Goal: Communication & Community: Answer question/provide support

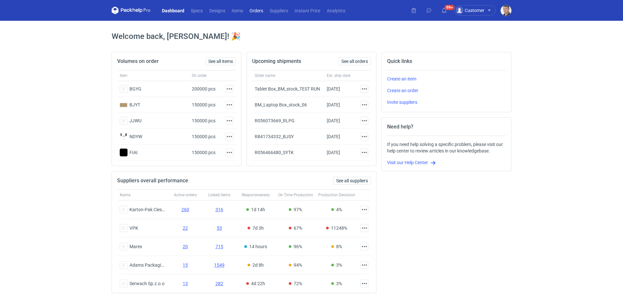
click at [255, 11] on link "Orders" at bounding box center [256, 10] width 20 height 8
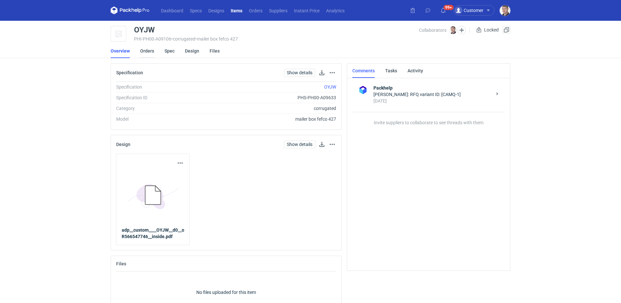
click at [143, 51] on link "Orders" at bounding box center [147, 51] width 14 height 14
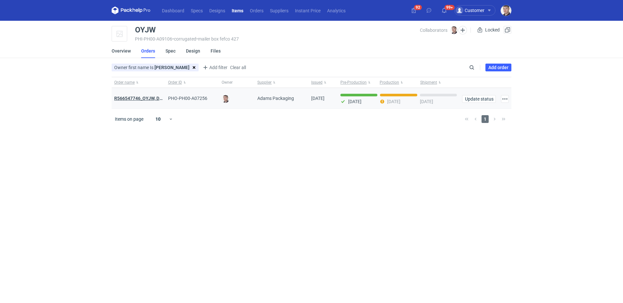
click at [147, 97] on strong "R566547746_OYJW, DJBN, GRPP, KNRI, OYBW, UUIL" at bounding box center [191, 98] width 154 height 5
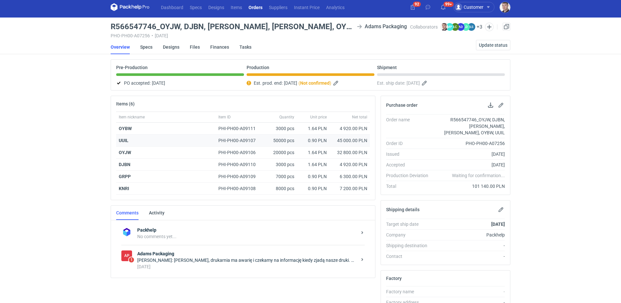
scroll to position [54, 0]
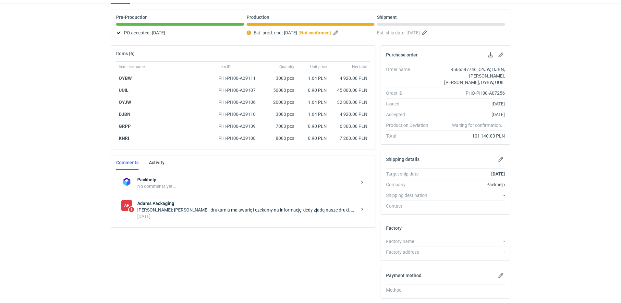
click at [218, 207] on div "Anita Dolczewska: Panie Macieju, drukarnia ma awarię i czekamy na informację ki…" at bounding box center [247, 210] width 220 height 6
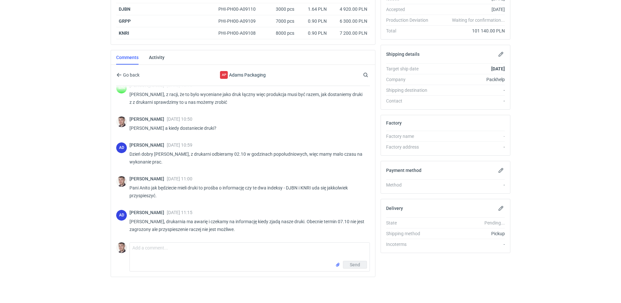
scroll to position [552, 0]
click at [286, 250] on textarea "Comment message" at bounding box center [250, 252] width 240 height 18
type textarea "Pani Anito będziemy mieli jutro to zamówienie gotowe?"
